Goal: Information Seeking & Learning: Learn about a topic

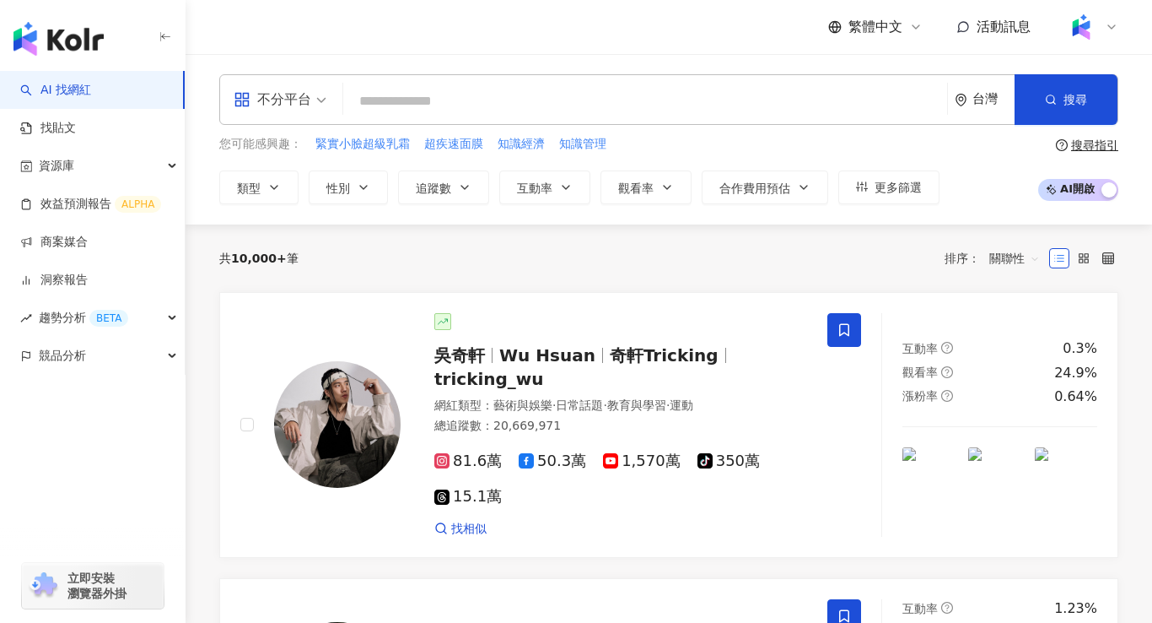
click at [402, 100] on input "search" at bounding box center [645, 101] width 591 height 32
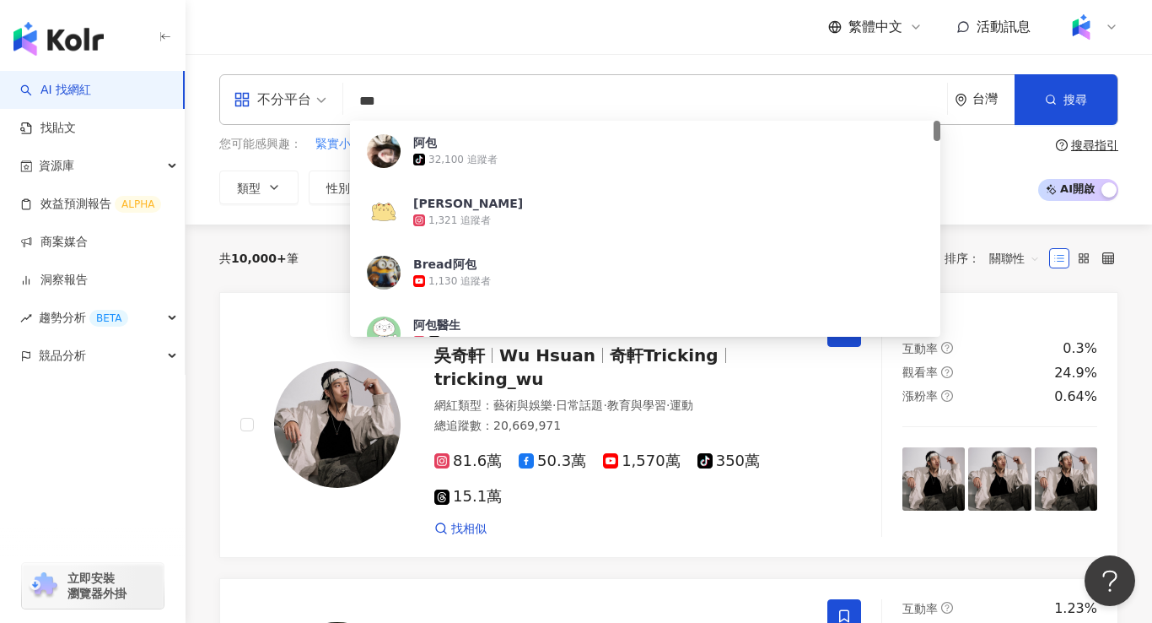
type input "**"
click at [434, 318] on div "阿包醫生" at bounding box center [436, 324] width 47 height 17
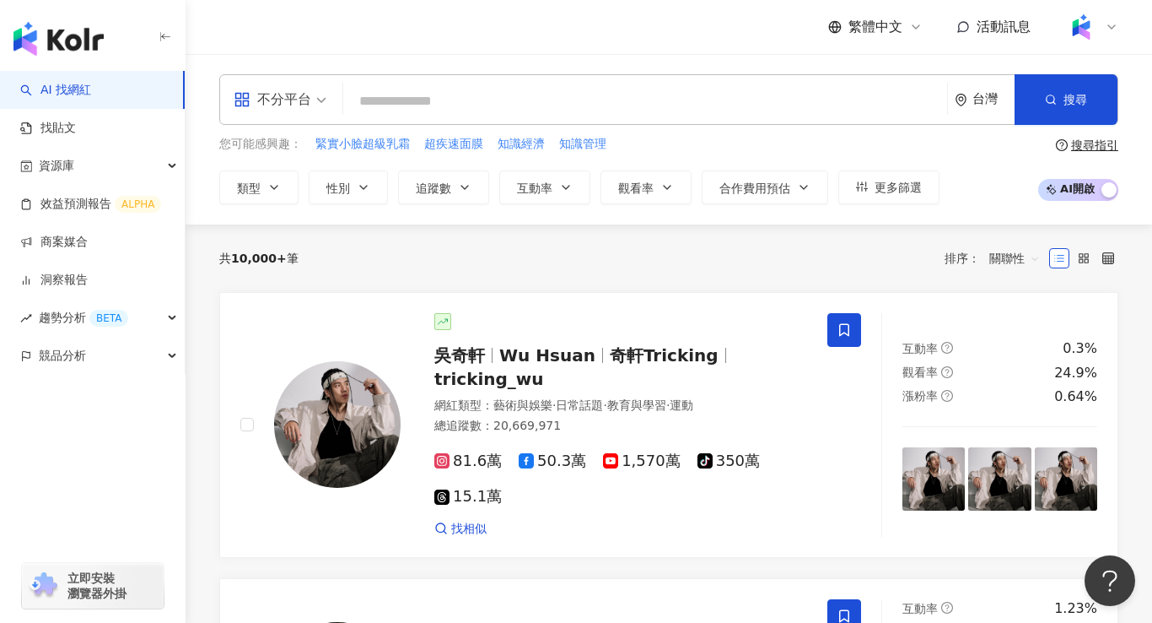
click at [483, 94] on input "search" at bounding box center [645, 101] width 591 height 32
type input "**"
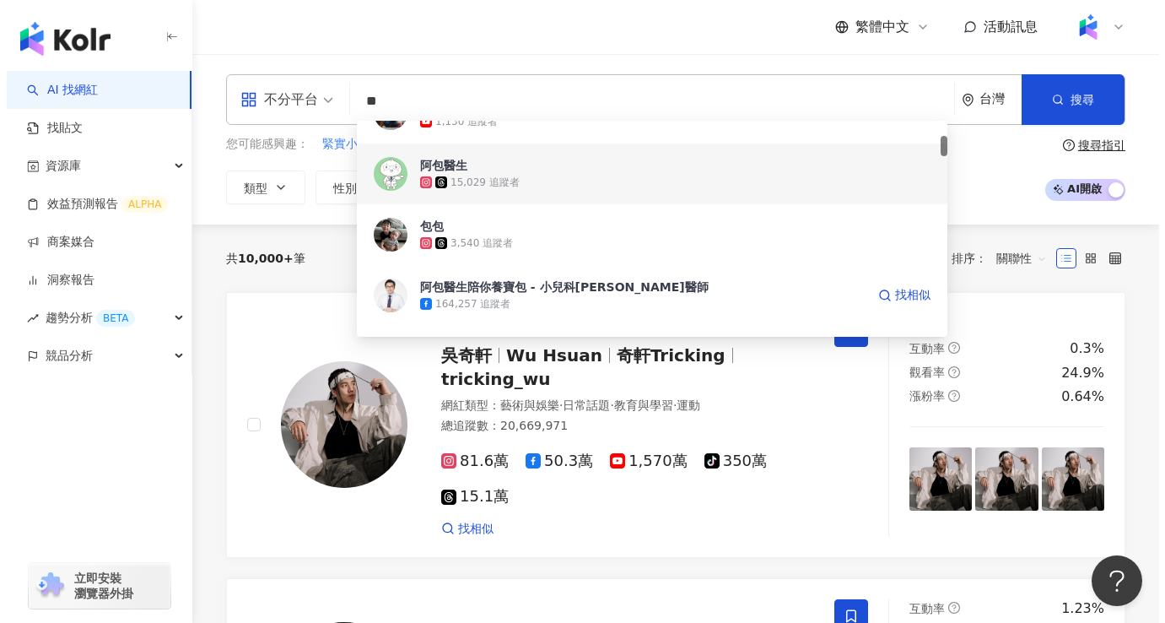
scroll to position [167, 0]
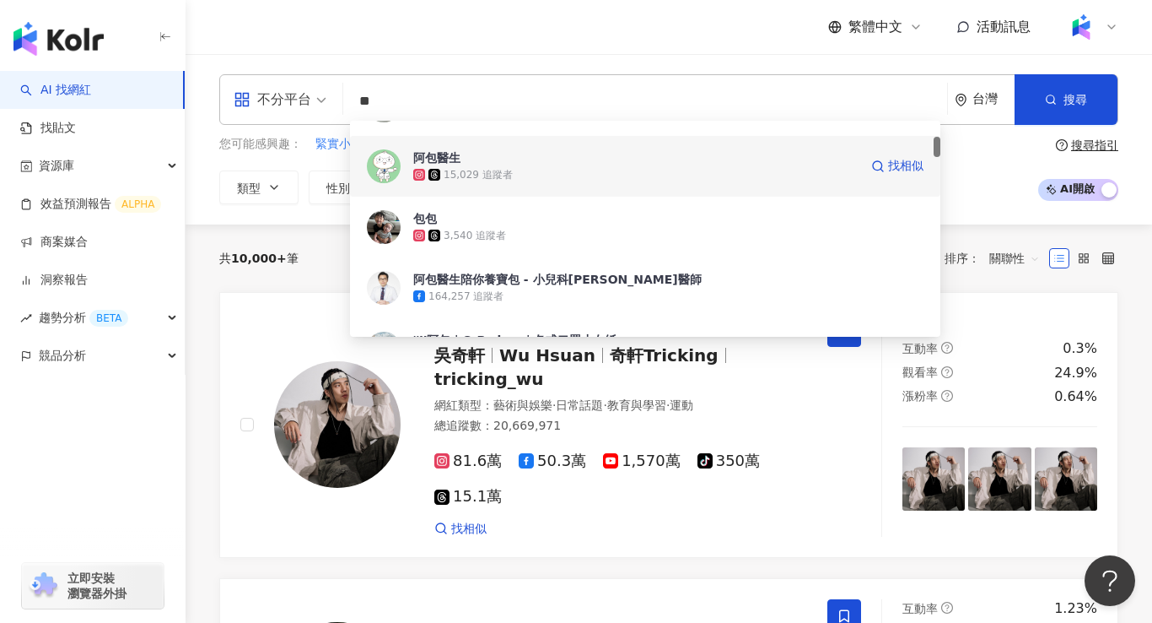
click at [548, 183] on div "阿包醫生 15,029 追蹤者 找相似" at bounding box center [645, 166] width 591 height 61
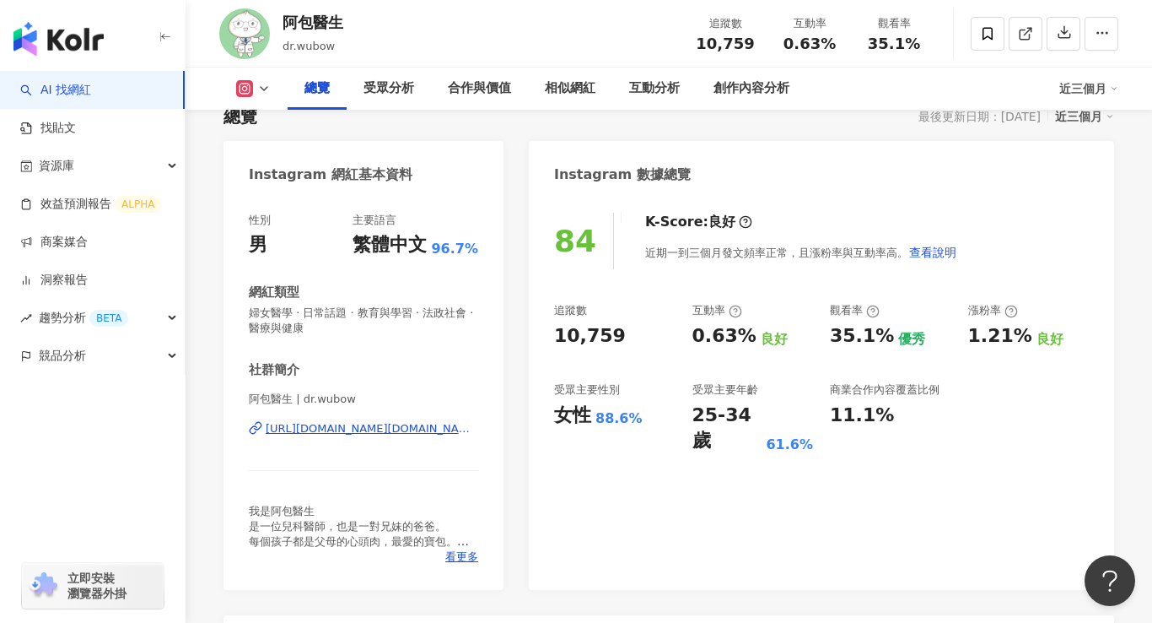
scroll to position [135, 0]
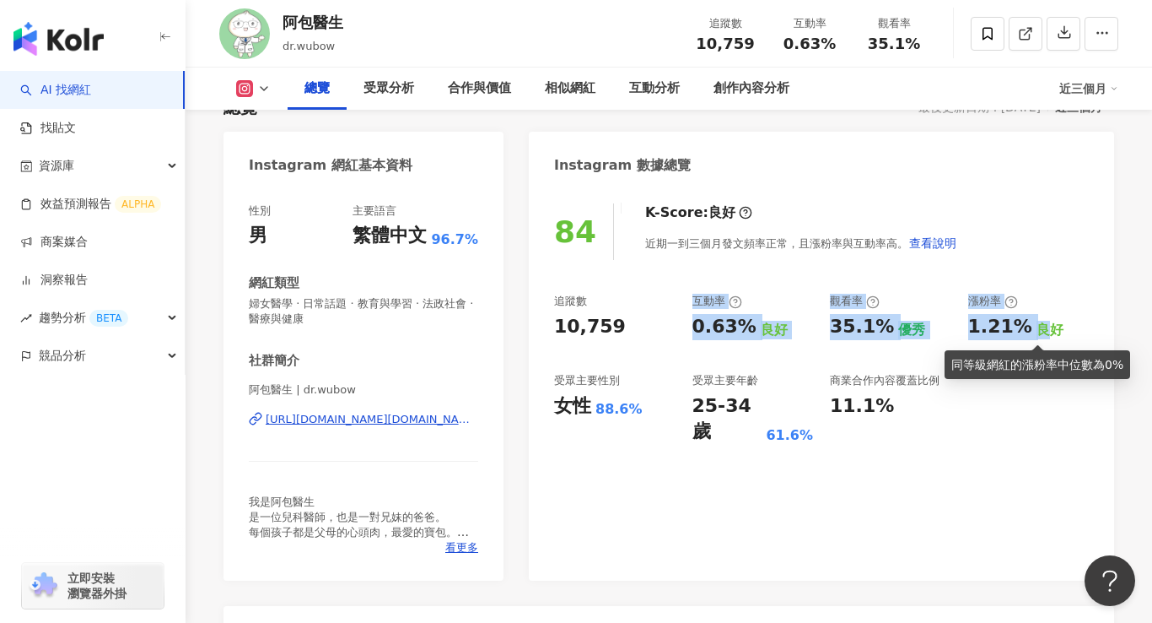
drag, startPoint x: 681, startPoint y: 319, endPoint x: 1042, endPoint y: 337, distance: 361.5
click at [1042, 337] on div "追蹤數 10,759 互動率 0.63% 良好 觀看率 35.1% 優秀 漲粉率 1.21% 良好 受眾主要性別 女性 88.6% 受眾主要年齡 25-34 …" at bounding box center [821, 369] width 535 height 151
copy div "互動率 0.63% 良好 觀看率 35.1% 優秀 漲粉率 1.21% 良"
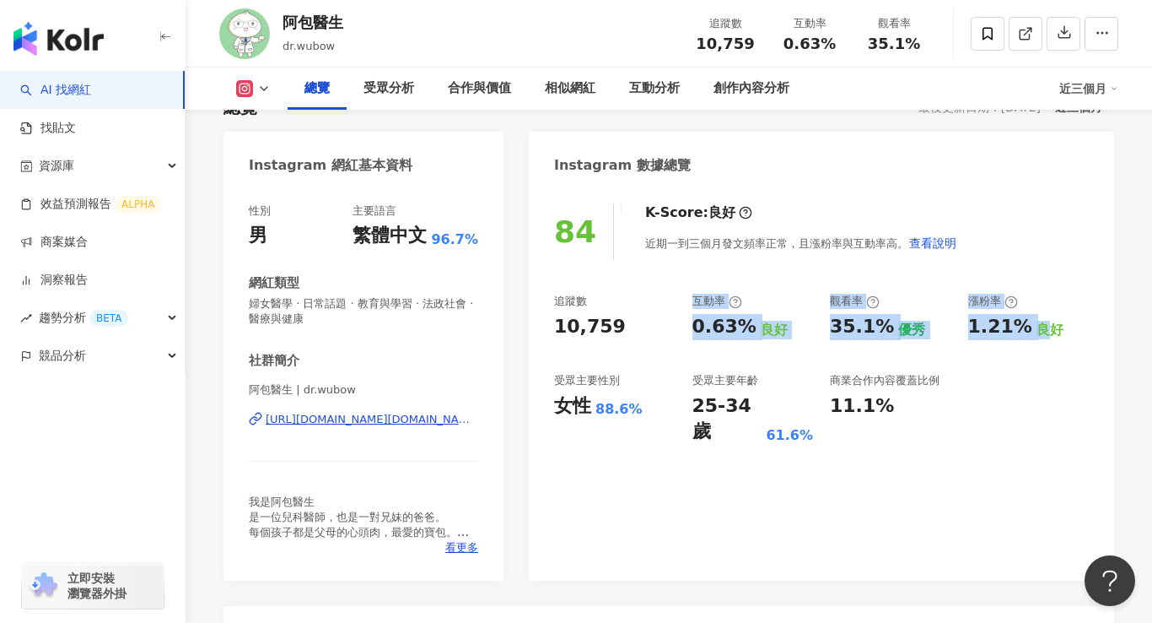
click at [761, 351] on div "追蹤數 10,759 互動率 0.63% 良好 觀看率 35.1% 優秀 漲粉率 1.21% 良好 受眾主要性別 女性 88.6% 受眾主要年齡 25-34 …" at bounding box center [821, 369] width 535 height 151
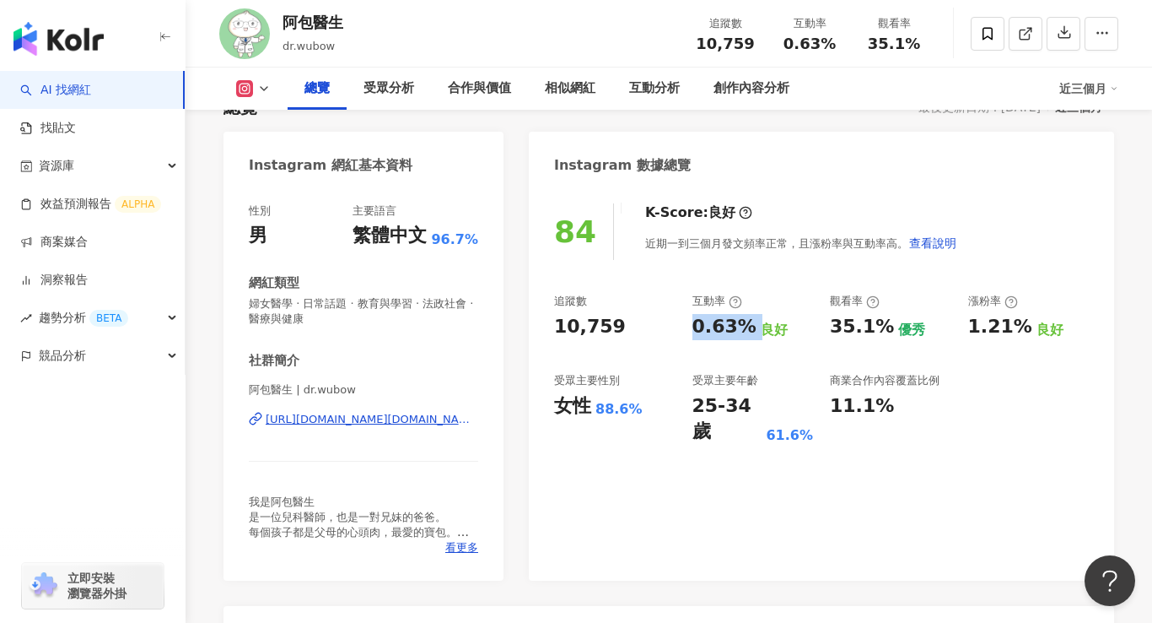
drag, startPoint x: 748, startPoint y: 333, endPoint x: 691, endPoint y: 334, distance: 57.4
click at [691, 334] on div "追蹤數 10,759 互動率 0.63% 良好 觀看率 35.1% 優秀 漲粉率 1.21% 良好 受眾主要性別 女性 88.6% 受眾主要年齡 25-34 …" at bounding box center [821, 369] width 535 height 151
copy div "35.1%"
drag, startPoint x: 826, startPoint y: 328, endPoint x: 884, endPoint y: 337, distance: 58.8
click at [884, 337] on div "追蹤數 10,759 互動率 0.63% 良好 觀看率 35.1% 優秀 漲粉率 1.21% 良好 受眾主要性別 女性 88.6% 受眾主要年齡 25-34 …" at bounding box center [821, 369] width 535 height 151
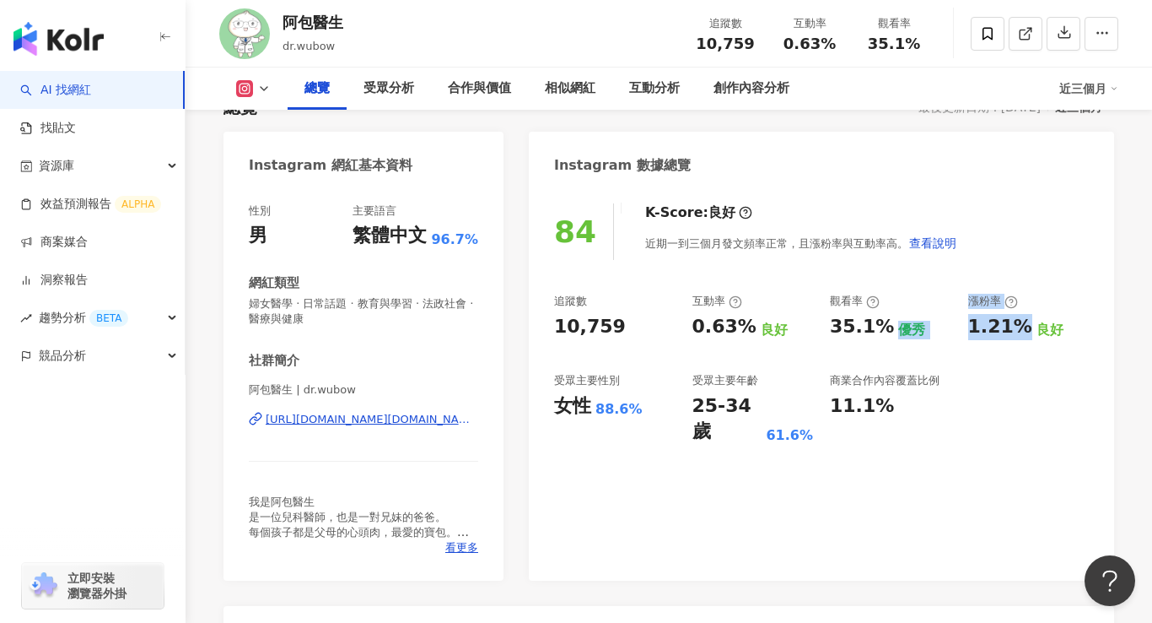
drag, startPoint x: 959, startPoint y: 321, endPoint x: 1014, endPoint y: 332, distance: 55.9
click at [1014, 332] on div "追蹤數 10,759 互動率 0.63% 良好 觀看率 35.1% 優秀 漲粉率 1.21% 良好 受眾主要性別 女性 88.6% 受眾主要年齡 25-34 …" at bounding box center [821, 369] width 535 height 151
click at [965, 321] on div "追蹤數 10,759 互動率 0.63% 良好 觀看率 35.1% 優秀 漲粉率 1.21% 良好 受眾主要性別 女性 88.6% 受眾主要年齡 25-34 …" at bounding box center [821, 369] width 535 height 151
copy div "1.21%"
drag, startPoint x: 965, startPoint y: 321, endPoint x: 1019, endPoint y: 332, distance: 55.1
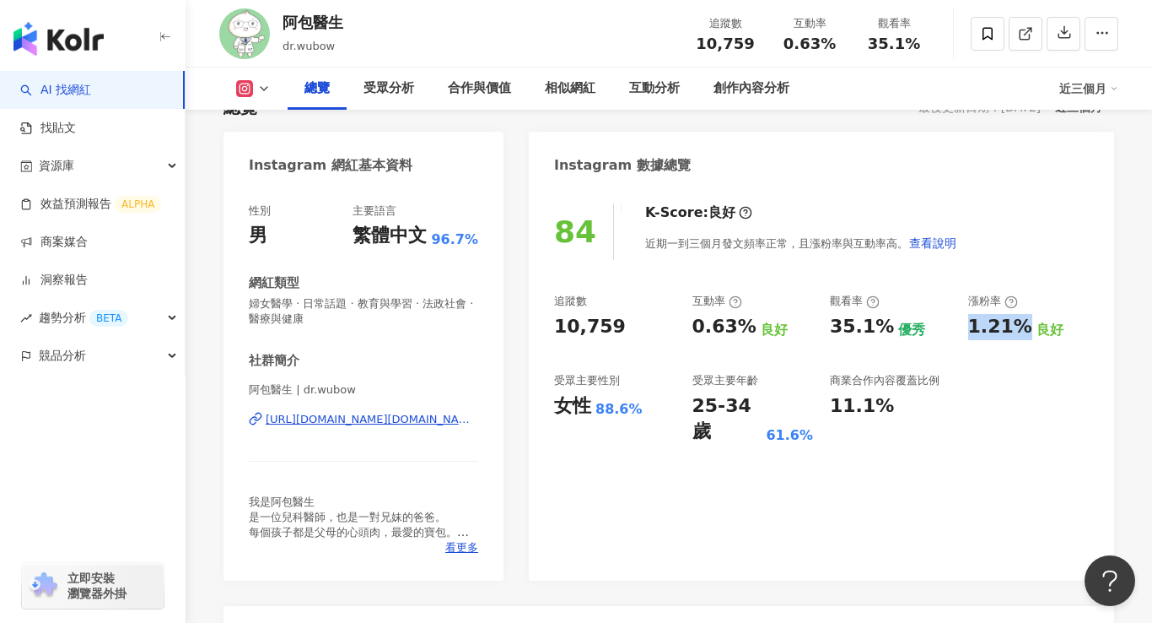
click at [1019, 332] on div "追蹤數 10,759 互動率 0.63% 良好 觀看率 35.1% 優秀 漲粉率 1.21% 良好 受眾主要性別 女性 88.6% 受眾主要年齡 25-34 …" at bounding box center [821, 369] width 535 height 151
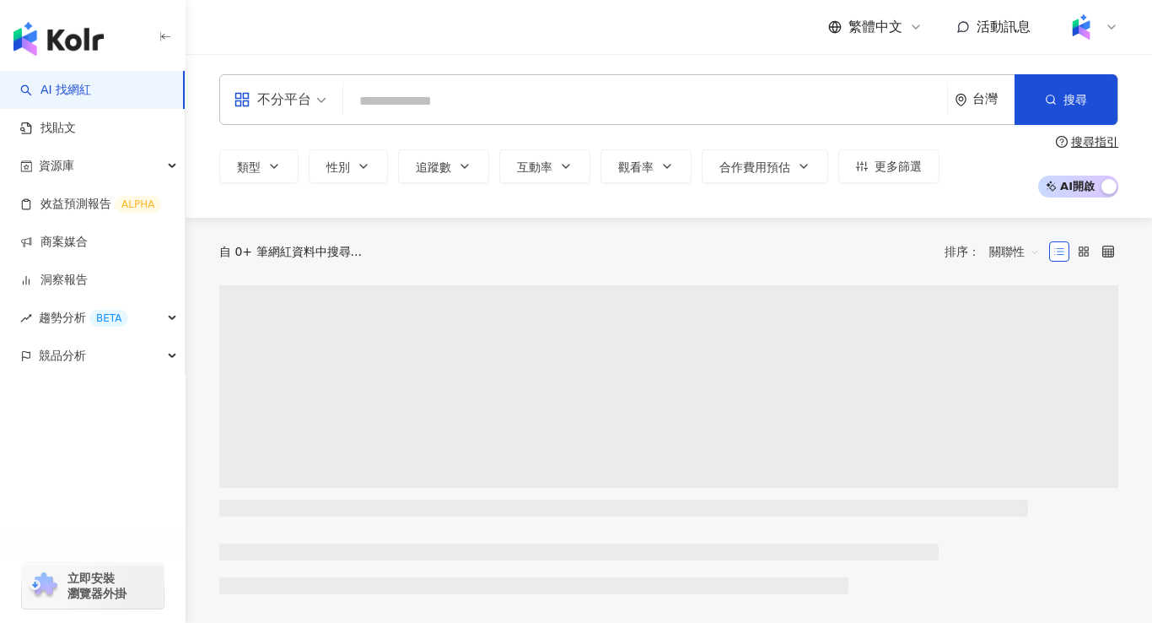
click at [396, 97] on input "search" at bounding box center [645, 101] width 591 height 32
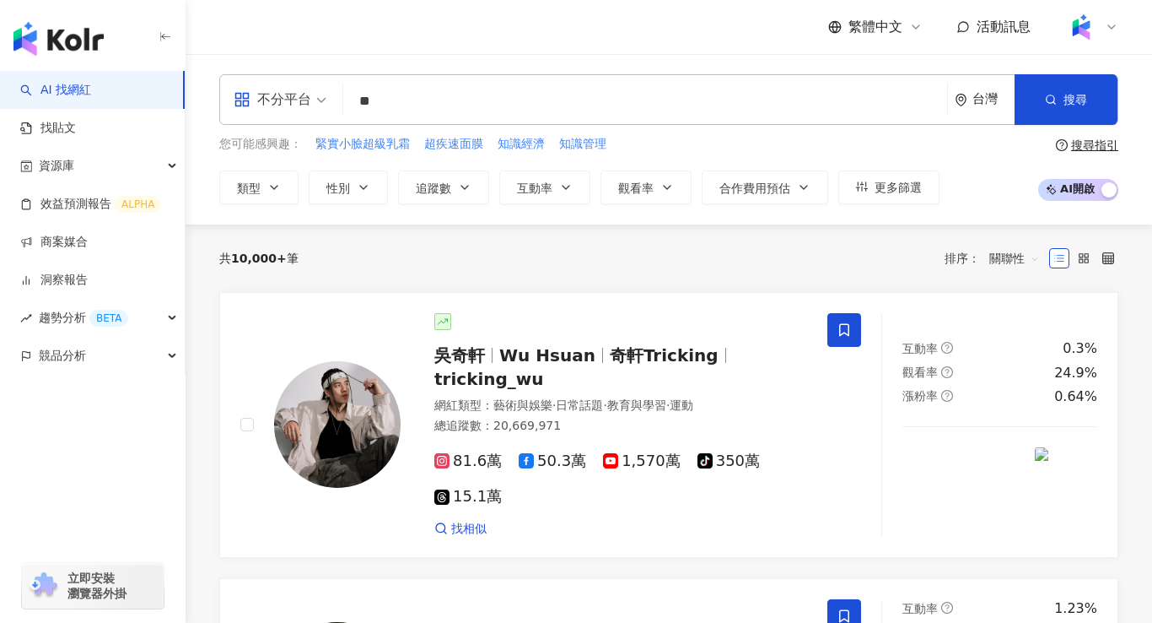
type input "*"
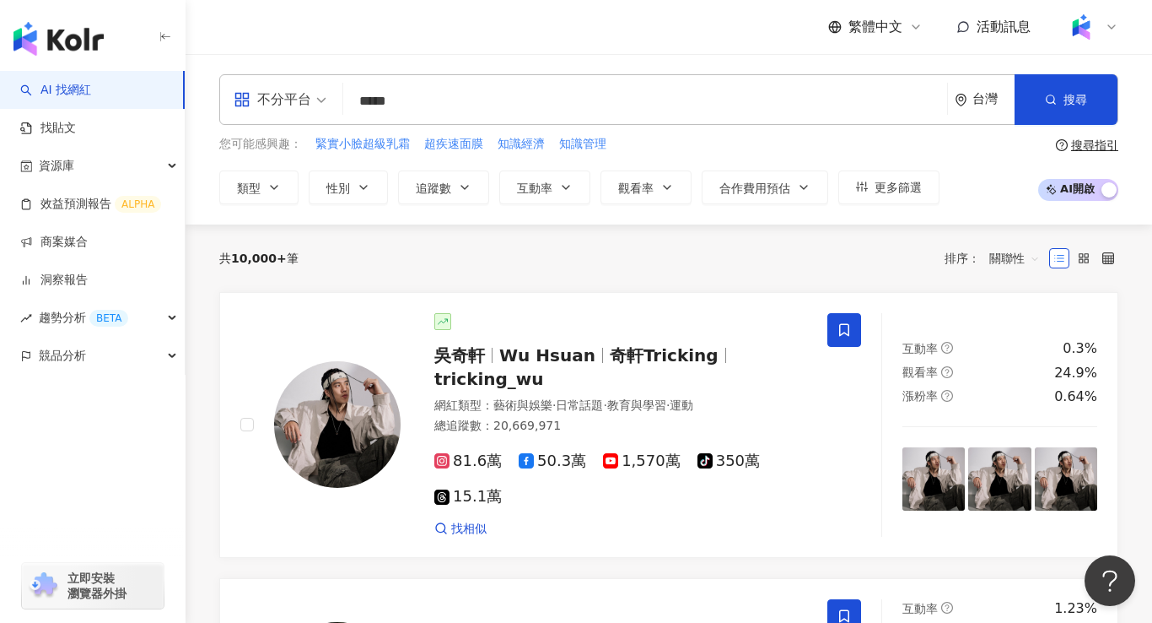
type input "***"
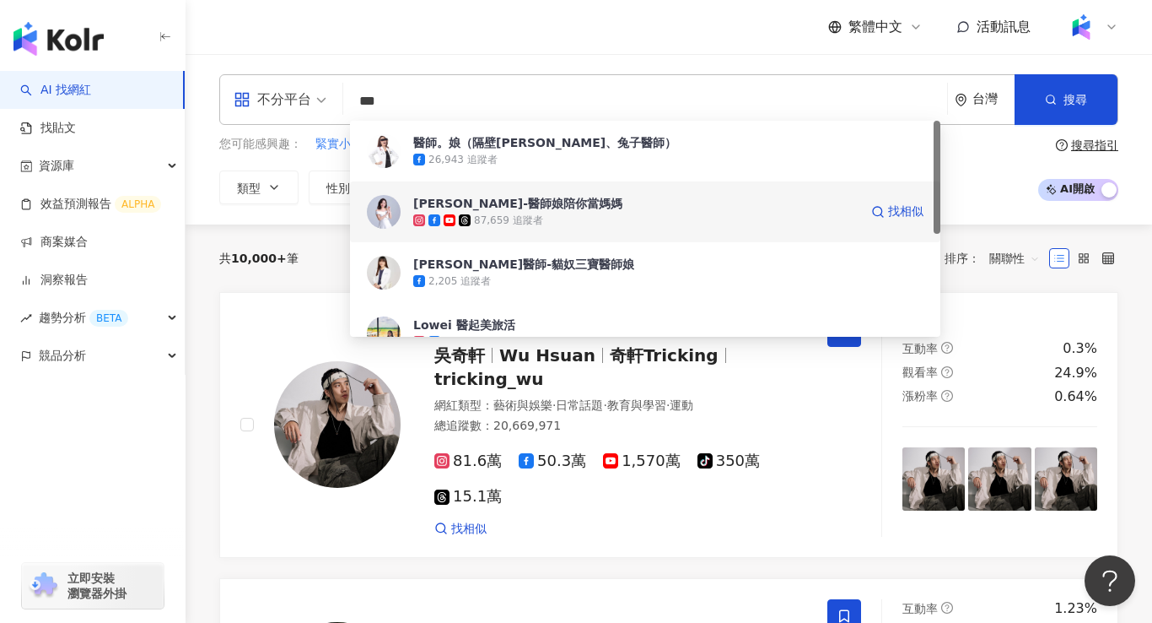
click at [548, 202] on div "[PERSON_NAME]-醫師娘陪你當媽媽" at bounding box center [517, 203] width 209 height 17
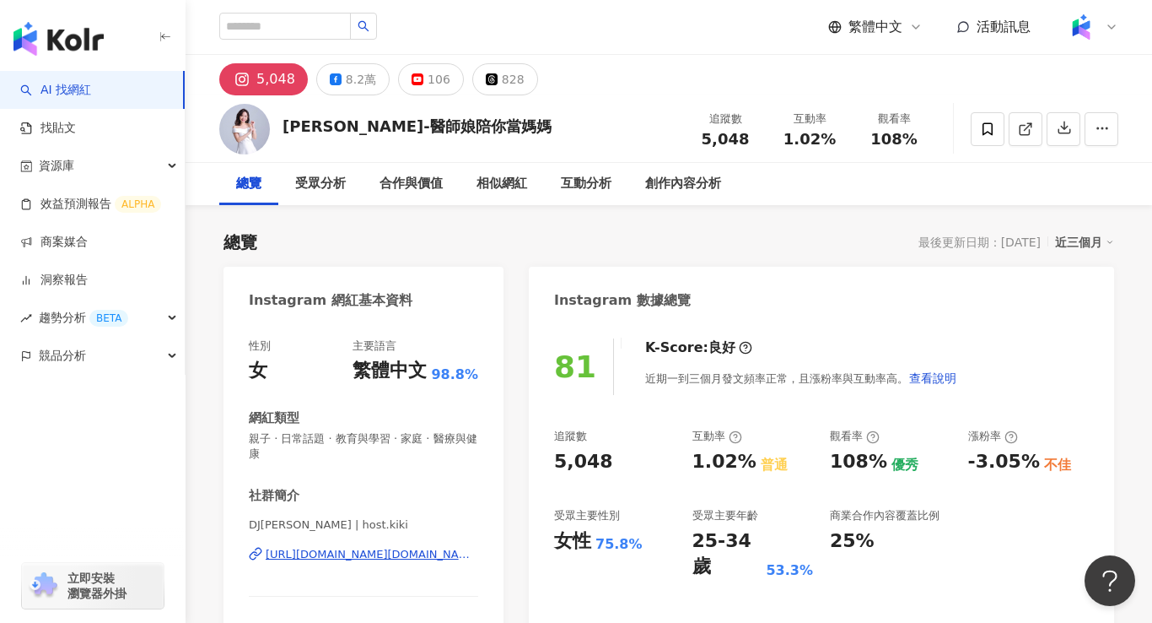
scroll to position [101, 0]
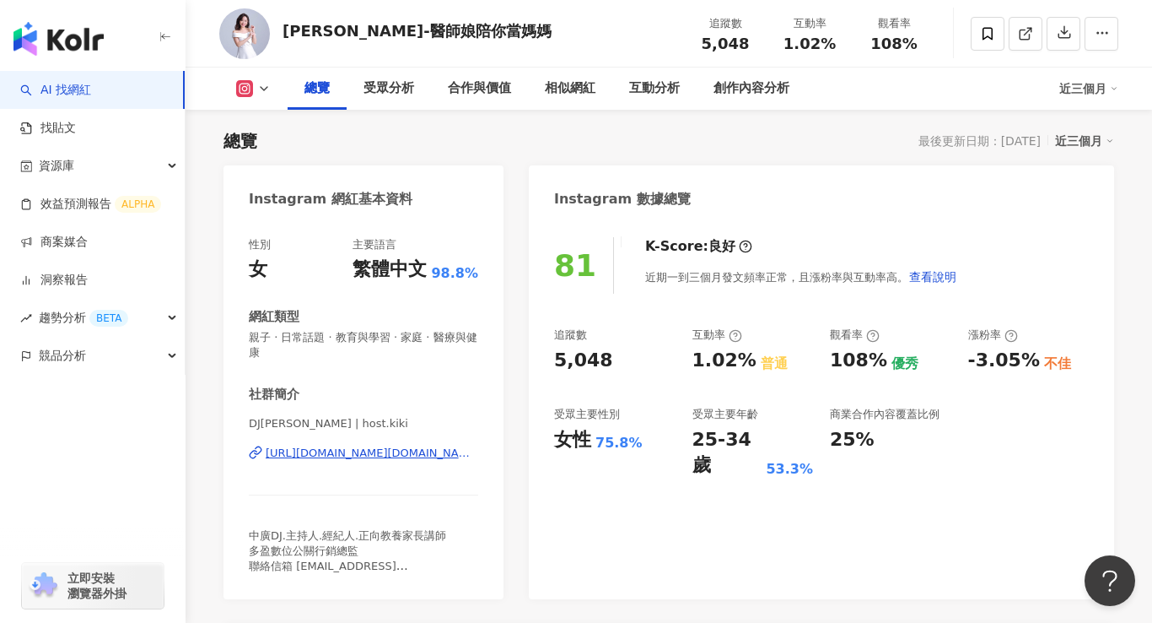
click at [264, 94] on icon at bounding box center [263, 88] width 13 height 13
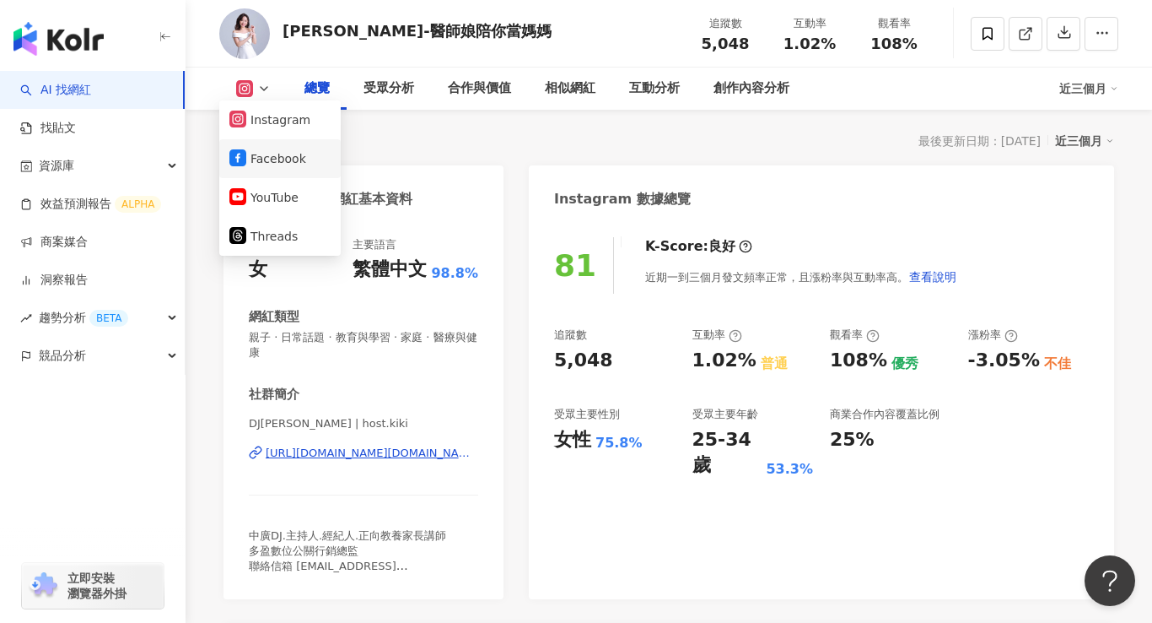
click at [274, 165] on button "Facebook" at bounding box center [279, 159] width 101 height 24
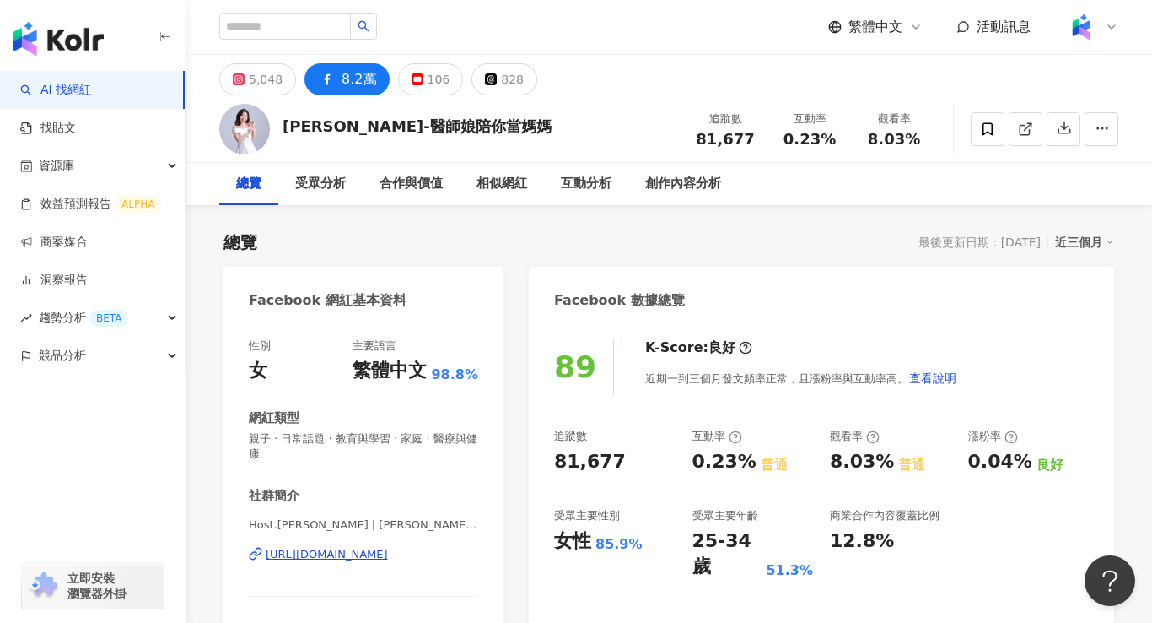
click at [248, 195] on div "總覽" at bounding box center [248, 184] width 59 height 42
click at [267, 81] on div "5,048" at bounding box center [266, 79] width 34 height 24
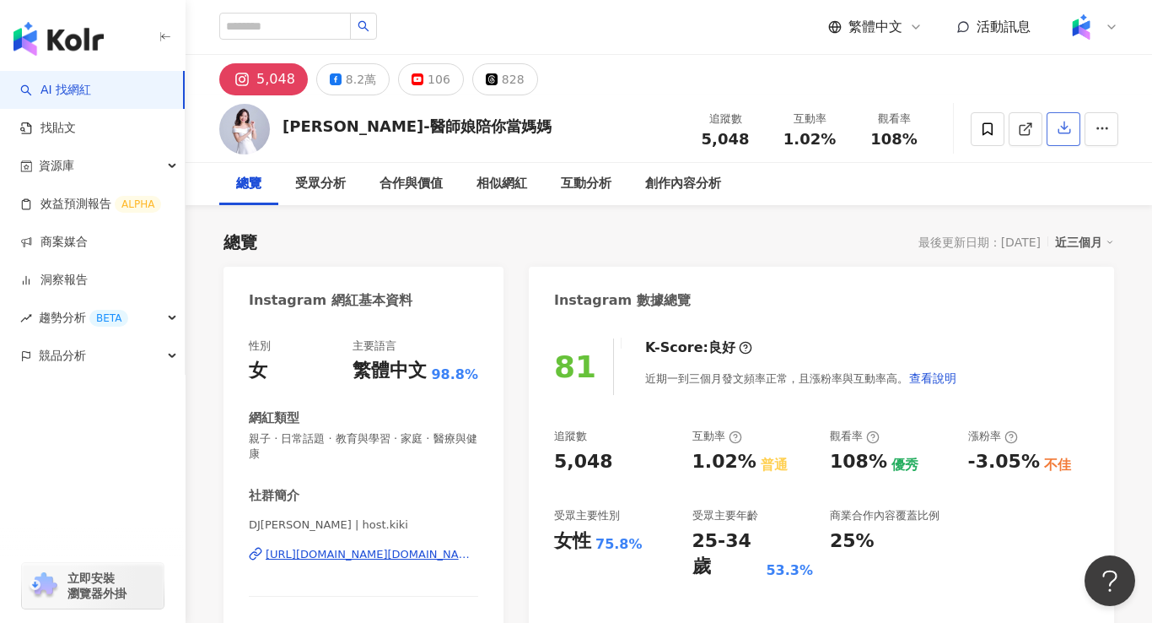
click at [1065, 138] on button "button" at bounding box center [1064, 129] width 34 height 34
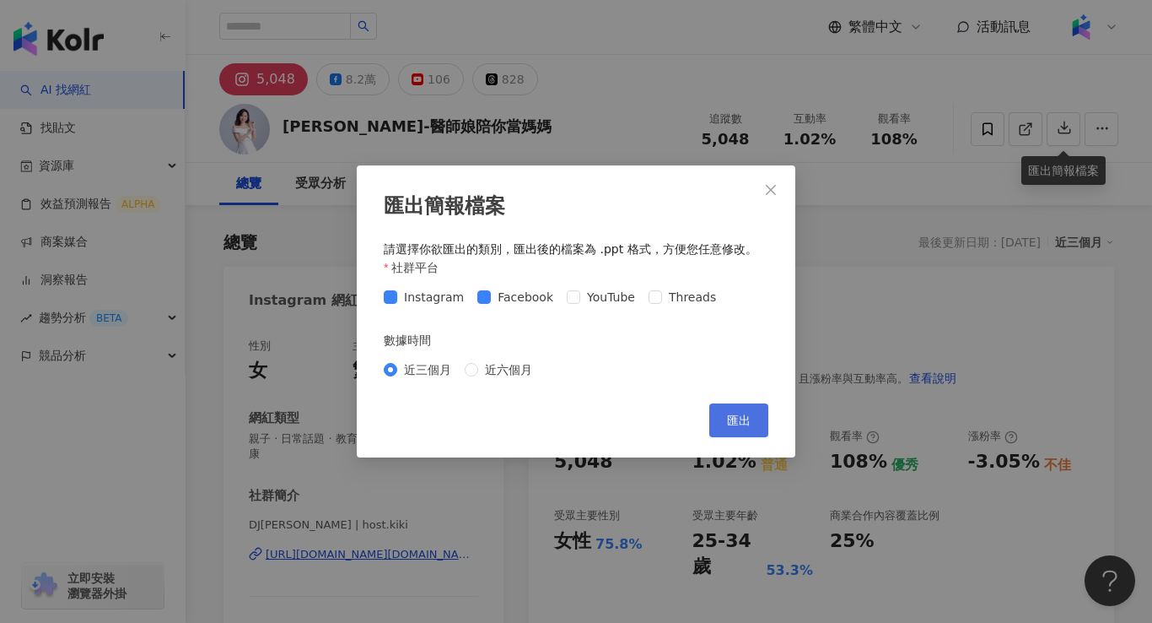
click at [741, 415] on span "匯出" at bounding box center [739, 419] width 24 height 13
click at [772, 183] on icon "close" at bounding box center [770, 189] width 13 height 13
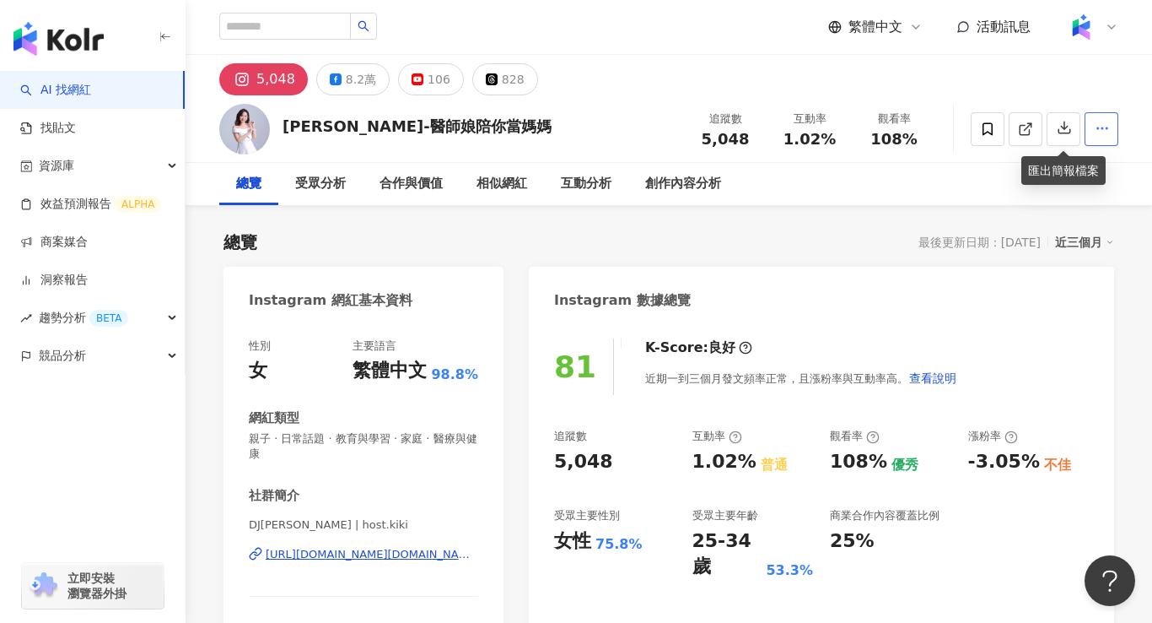
click at [1101, 132] on icon "button" at bounding box center [1102, 128] width 15 height 15
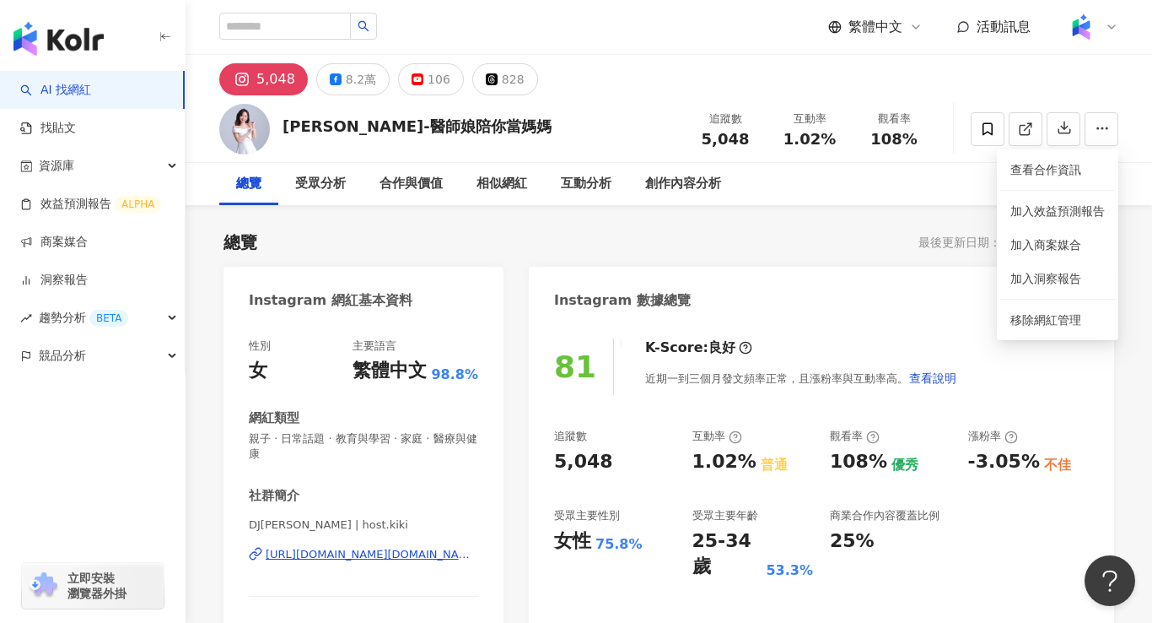
click at [908, 186] on div "總覽 受眾分析 合作與價值 相似網紅 互動分析 創作內容分析" at bounding box center [668, 184] width 899 height 42
drag, startPoint x: 483, startPoint y: 554, endPoint x: 266, endPoint y: 562, distance: 217.8
click at [266, 562] on div "性別 女 主要語言 繁體中文 98.8% 網紅類型 親子 · 日常話題 · 教育與學習 · 家庭 · 醫療與健康 社群簡介 DJ[PERSON_NAME] |…" at bounding box center [364, 510] width 280 height 379
copy div "[URL][DOMAIN_NAME][DOMAIN_NAME]"
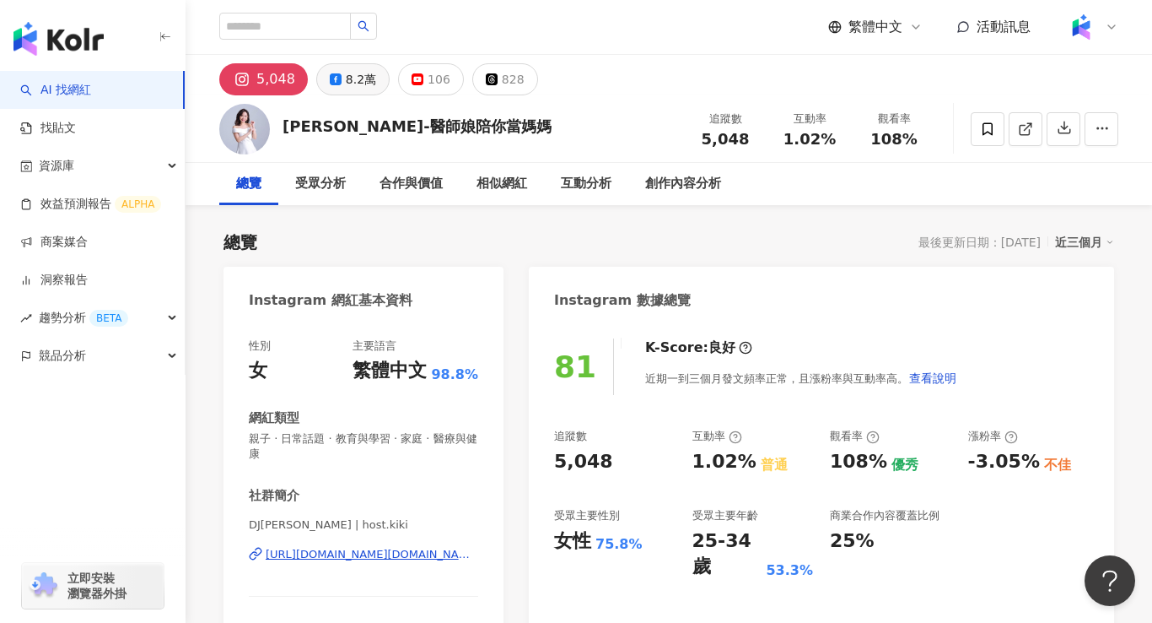
click at [347, 80] on div "8.2萬" at bounding box center [361, 79] width 30 height 24
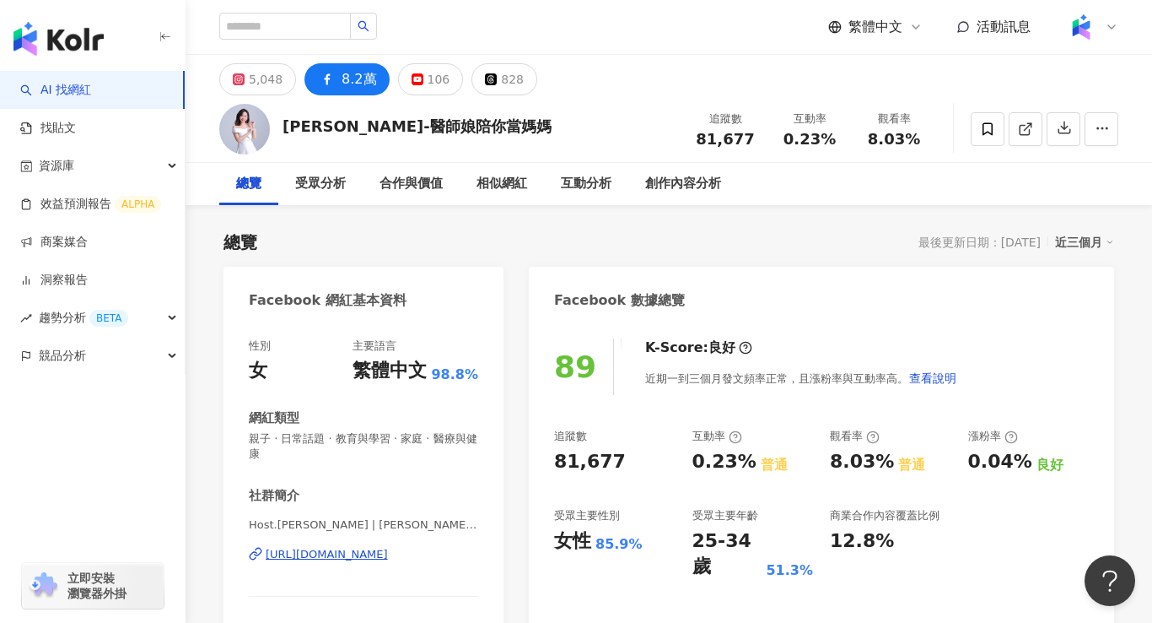
click at [483, 569] on div "性別 女 主要語言 繁體中文 98.8% 網紅類型 親子 · 日常話題 · 教育與學習 · 家庭 · 醫療與健康 社群簡介 Host.[PERSON_NAME…" at bounding box center [364, 503] width 280 height 364
click at [306, 554] on div "[URL][DOMAIN_NAME]" at bounding box center [327, 554] width 122 height 15
click at [255, 78] on div "5,048" at bounding box center [266, 79] width 34 height 24
